Goal: Transaction & Acquisition: Purchase product/service

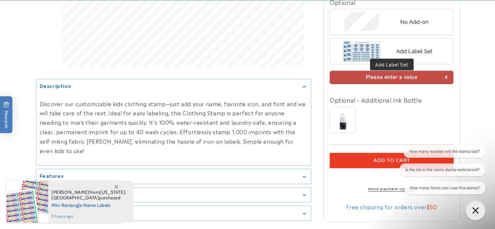
scroll to position [520, 0]
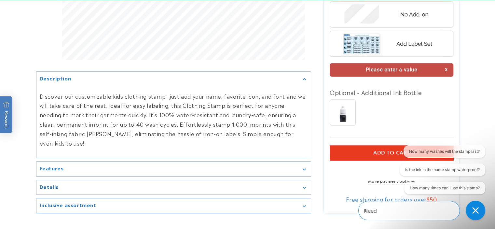
click at [386, 63] on div "Please enter a value" at bounding box center [391, 69] width 124 height 13
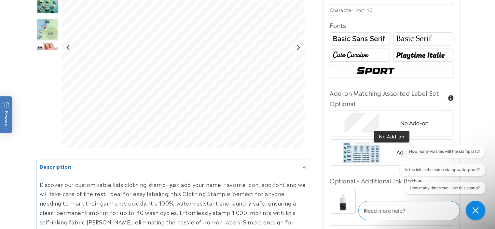
scroll to position [423, 0]
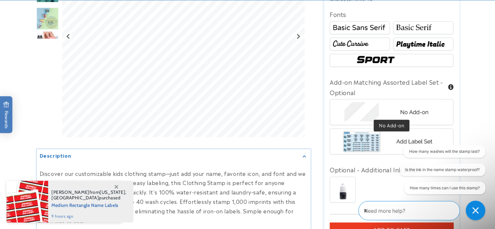
click at [383, 99] on img at bounding box center [390, 111] width 101 height 25
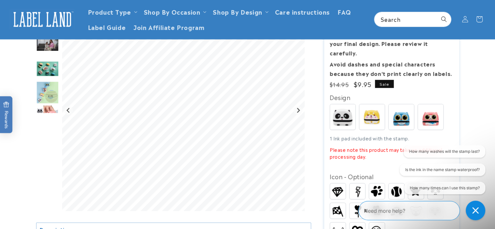
scroll to position [98, 0]
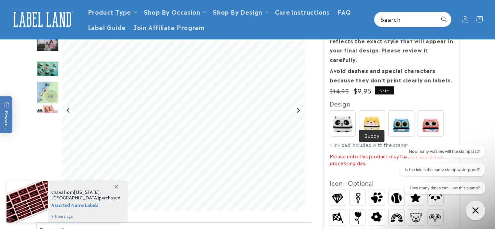
click at [372, 115] on img at bounding box center [371, 123] width 25 height 25
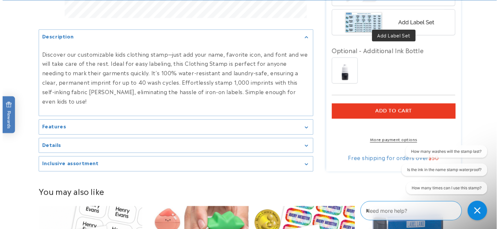
scroll to position [553, 0]
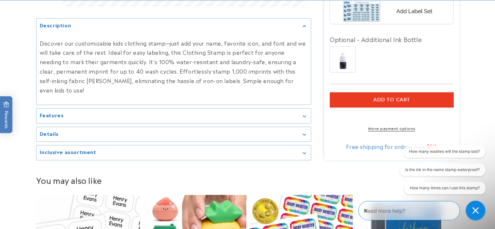
click at [376, 97] on span "Add to cart" at bounding box center [391, 100] width 37 height 6
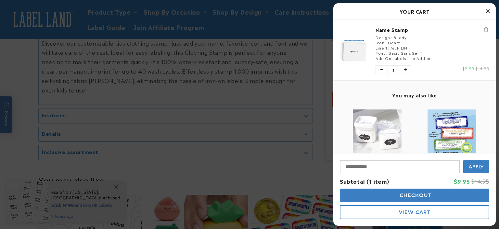
click at [399, 195] on span "Checkout" at bounding box center [414, 195] width 33 height 6
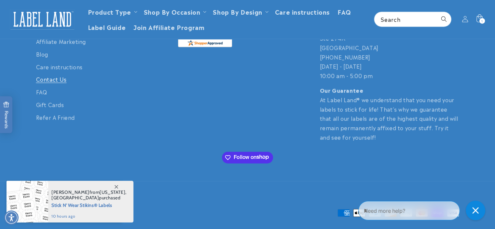
scroll to position [1496, 0]
